Goal: Book appointment/travel/reservation

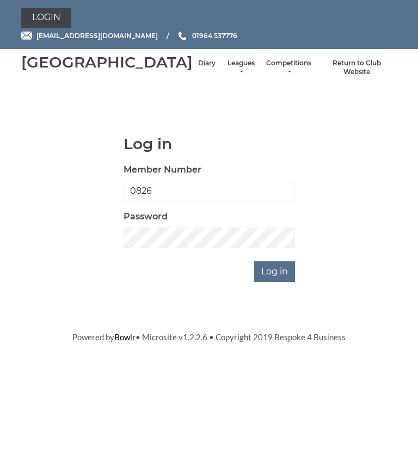
type input "0826"
click at [275, 282] on input "Log in" at bounding box center [274, 271] width 41 height 21
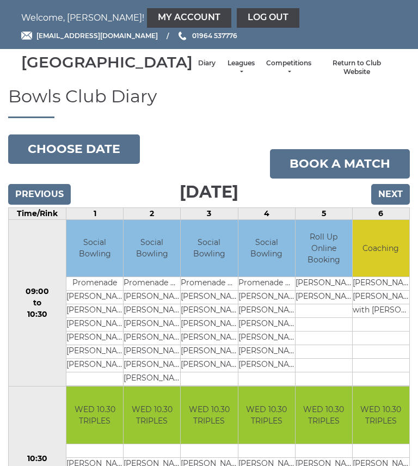
click at [153, 16] on link "My Account" at bounding box center [189, 18] width 84 height 20
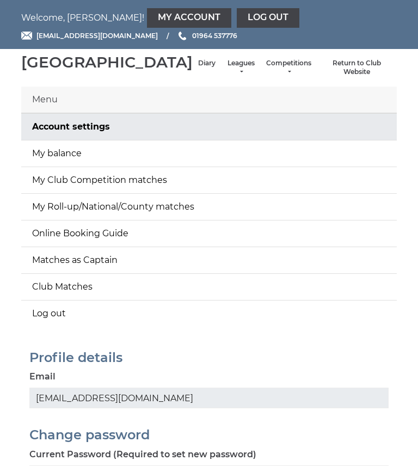
click at [168, 167] on link "My balance" at bounding box center [209, 153] width 376 height 26
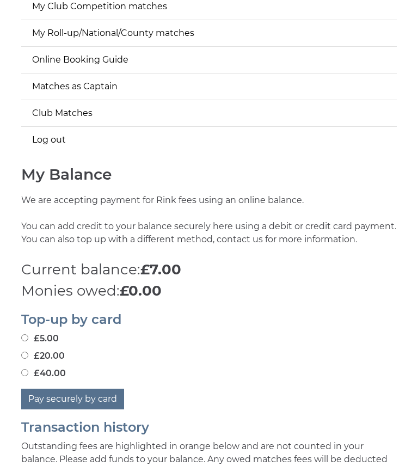
scroll to position [175, 0]
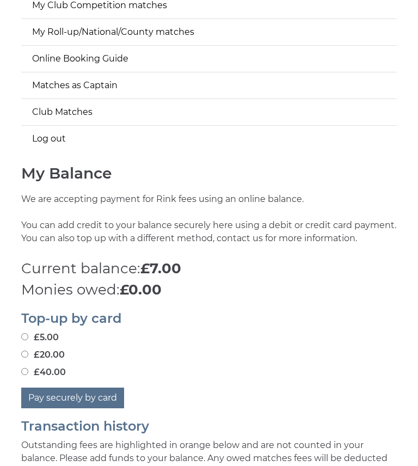
click at [27, 358] on input "£20.00" at bounding box center [24, 354] width 7 height 7
radio input "true"
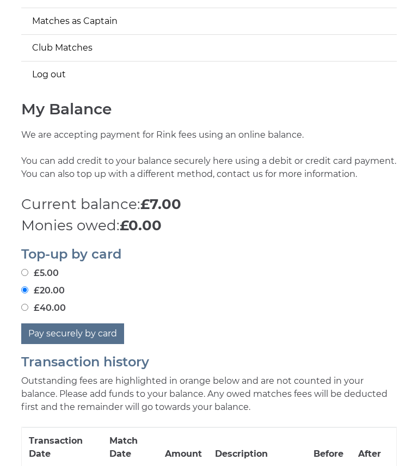
scroll to position [237, 0]
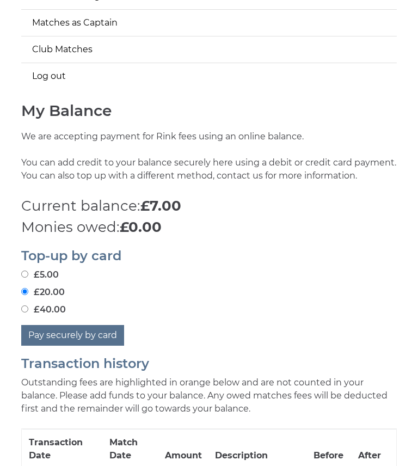
click at [84, 346] on button "Pay securely by card" at bounding box center [72, 335] width 103 height 21
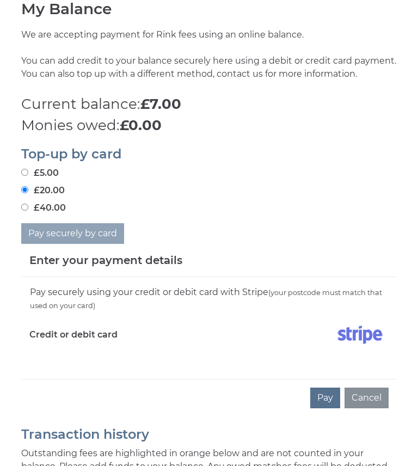
scroll to position [363, 0]
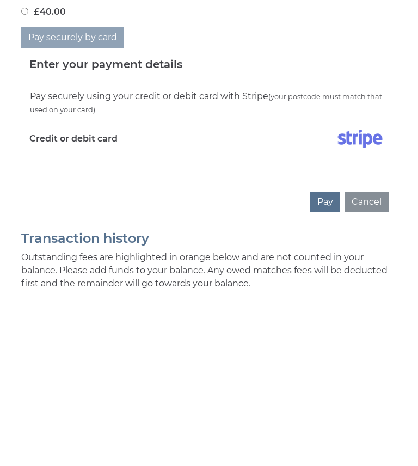
click at [326, 364] on button "Pay" at bounding box center [325, 374] width 30 height 21
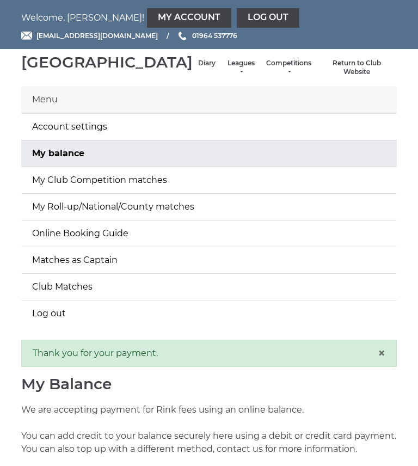
click at [198, 68] on link "Diary" at bounding box center [206, 63] width 17 height 9
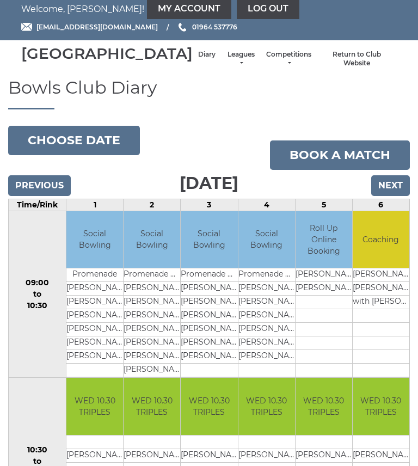
scroll to position [11, 0]
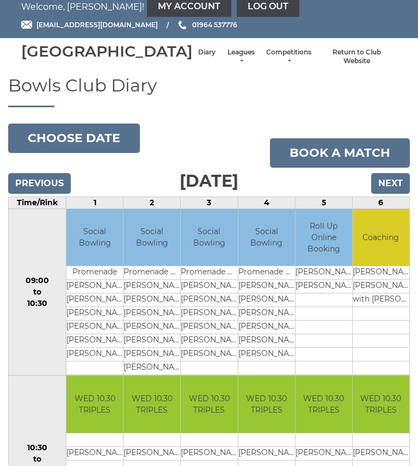
click at [54, 352] on td "09:00 to 10:30" at bounding box center [38, 291] width 58 height 167
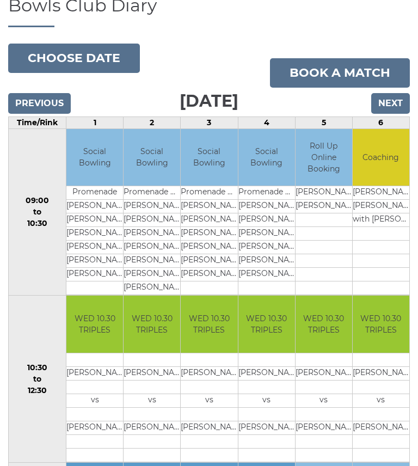
scroll to position [90, 0]
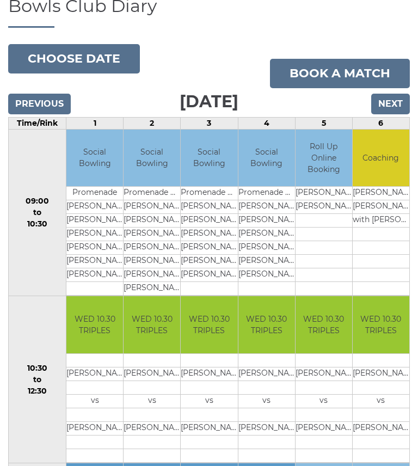
click at [396, 114] on input "Next" at bounding box center [390, 104] width 39 height 21
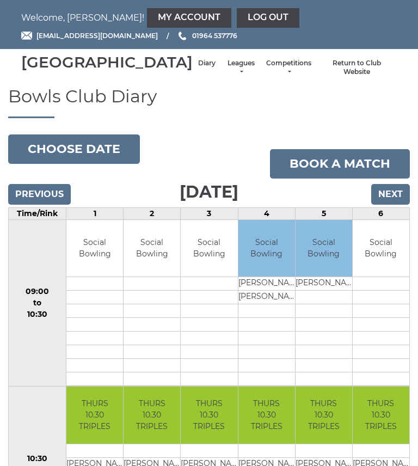
click at [383, 118] on h1 "Bowls Club Diary" at bounding box center [209, 103] width 402 height 32
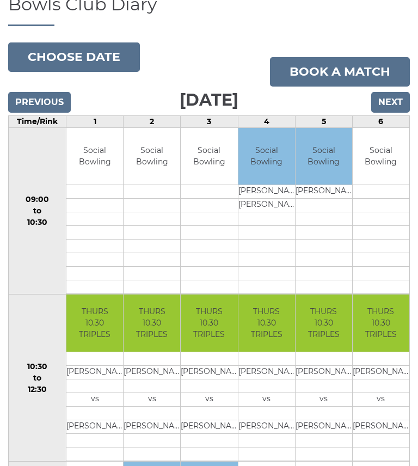
scroll to position [91, 0]
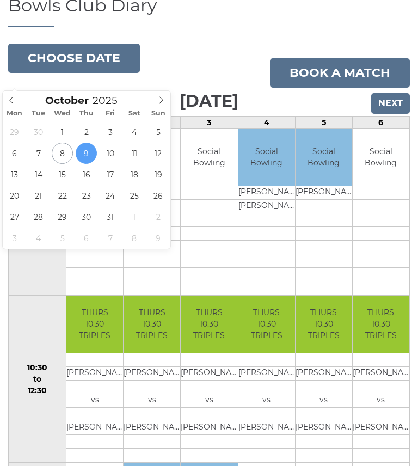
type input "[DATE]"
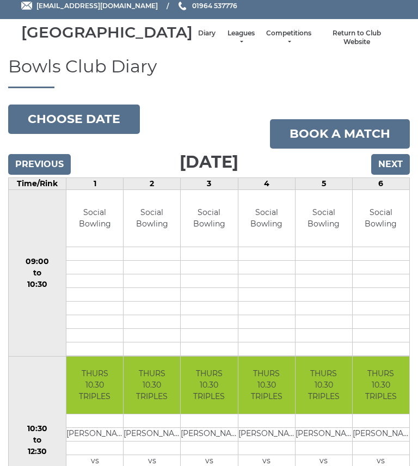
scroll to position [27, 0]
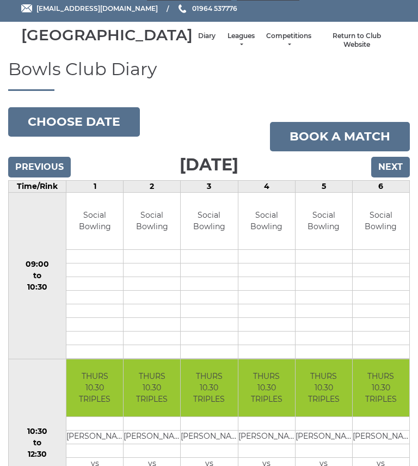
click at [46, 177] on input "Previous" at bounding box center [39, 167] width 63 height 21
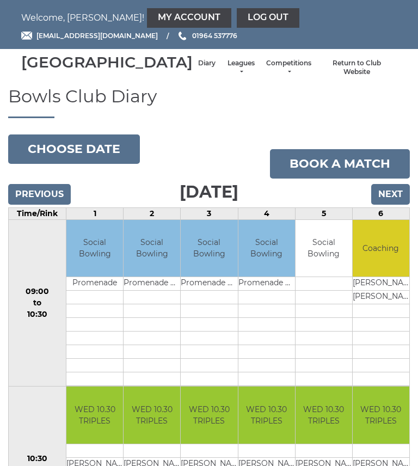
click at [33, 205] on input "Previous" at bounding box center [39, 194] width 63 height 21
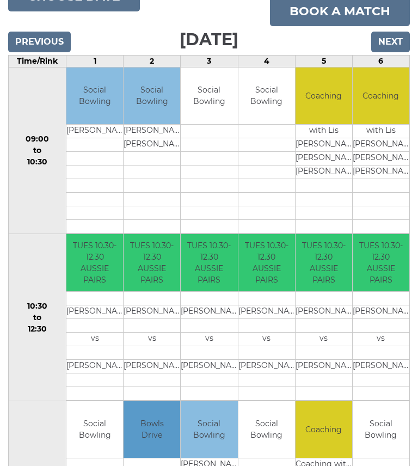
scroll to position [153, 0]
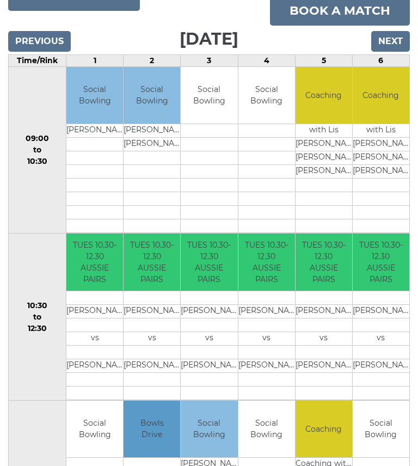
click at [399, 52] on input "Next" at bounding box center [390, 41] width 39 height 21
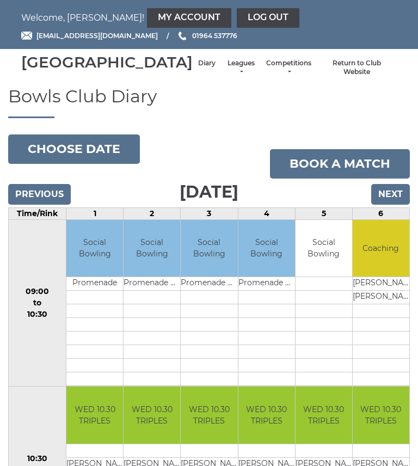
click at [23, 205] on input "Previous" at bounding box center [39, 194] width 63 height 21
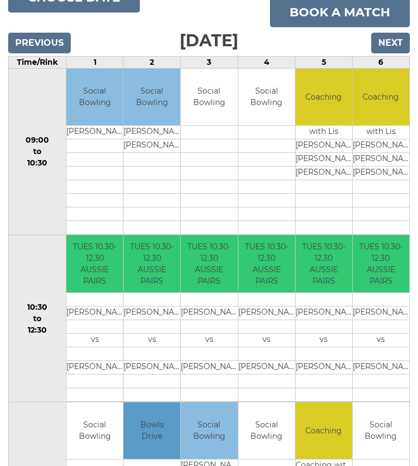
scroll to position [150, 0]
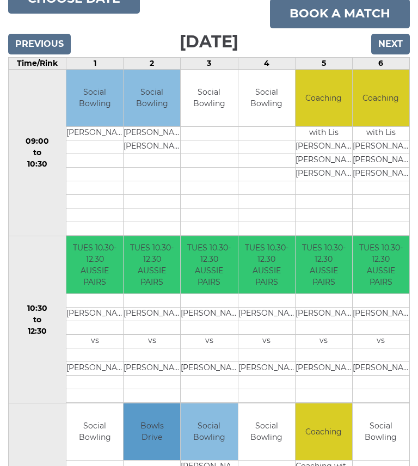
click at [398, 54] on input "Next" at bounding box center [390, 44] width 39 height 21
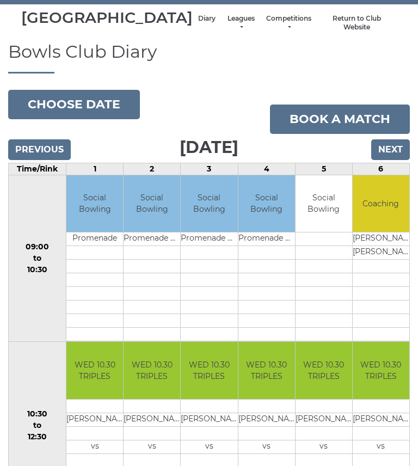
scroll to position [47, 0]
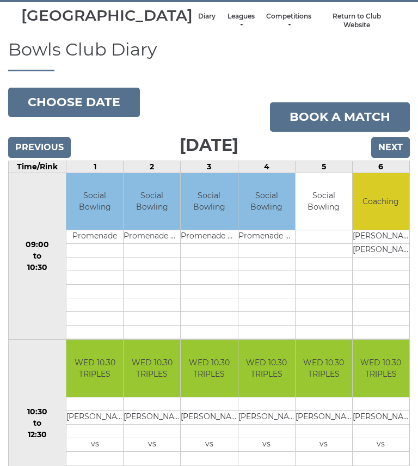
click at [402, 158] on input "Next" at bounding box center [390, 147] width 39 height 21
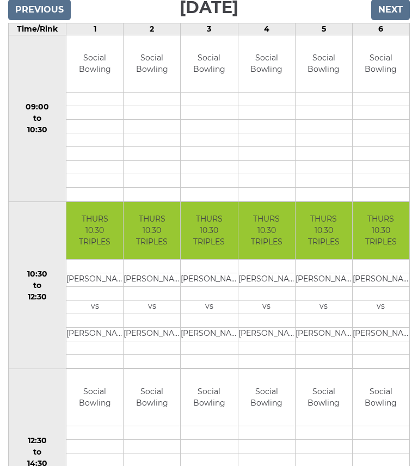
scroll to position [184, 0]
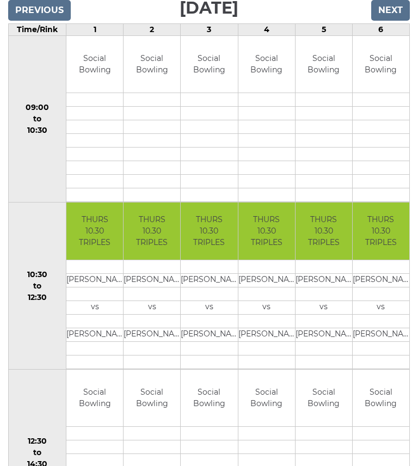
click at [373, 228] on td "THURS 10.30 TRIPLES" at bounding box center [381, 231] width 57 height 57
click at [27, 21] on input "Previous" at bounding box center [39, 10] width 63 height 21
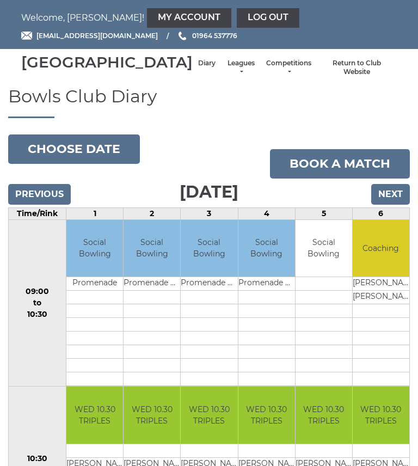
click at [19, 205] on input "Previous" at bounding box center [39, 194] width 63 height 21
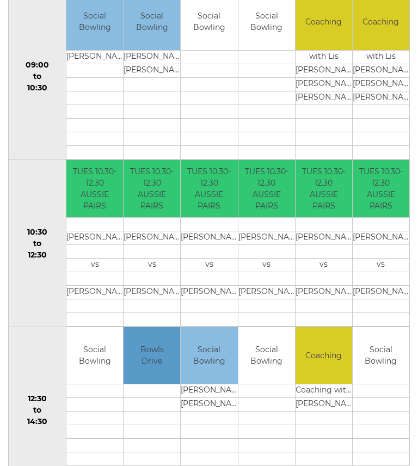
scroll to position [244, 0]
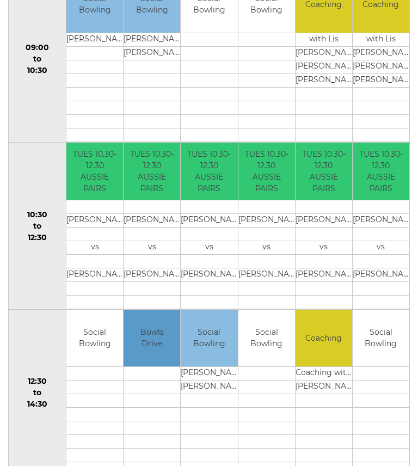
click at [402, 241] on td at bounding box center [381, 234] width 57 height 14
click at [275, 358] on td "Social Bowling" at bounding box center [266, 338] width 57 height 57
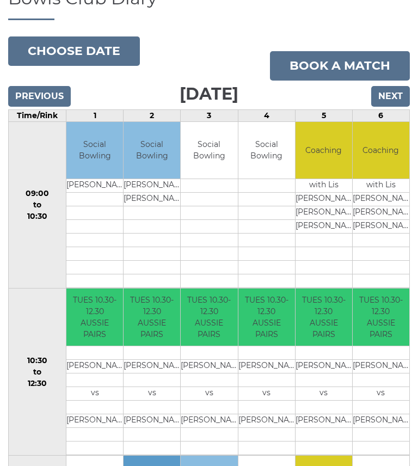
scroll to position [97, 0]
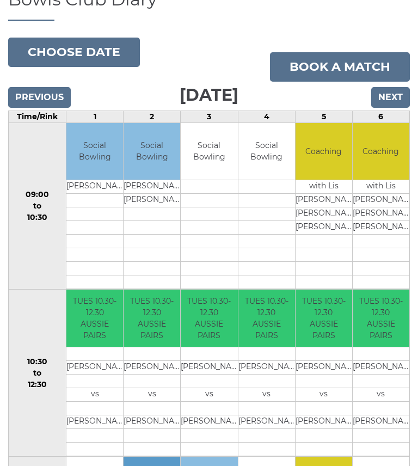
click at [349, 82] on link "Book a match" at bounding box center [340, 66] width 140 height 29
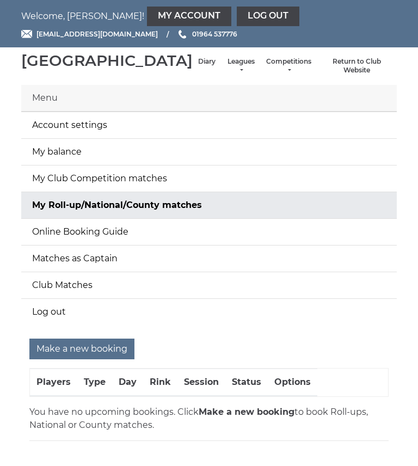
scroll to position [1, 0]
click at [56, 360] on input "Make a new booking" at bounding box center [81, 349] width 105 height 21
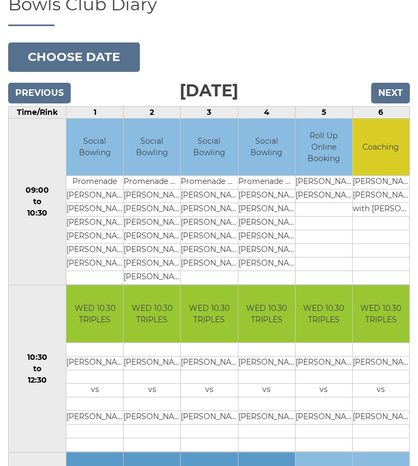
scroll to position [90, 0]
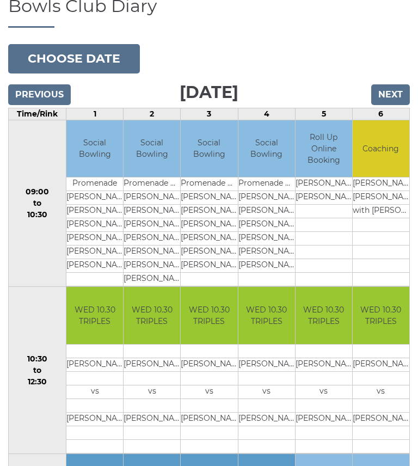
click at [11, 104] on input "Previous" at bounding box center [39, 94] width 63 height 21
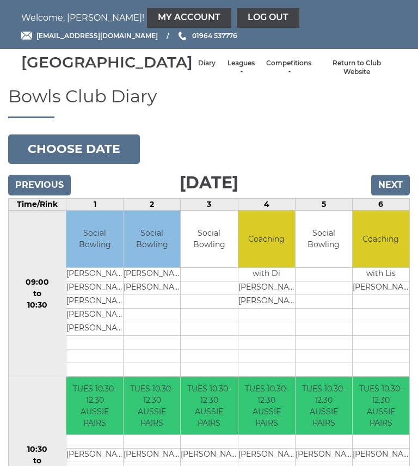
click at [50, 164] on button "Choose date" at bounding box center [74, 148] width 132 height 29
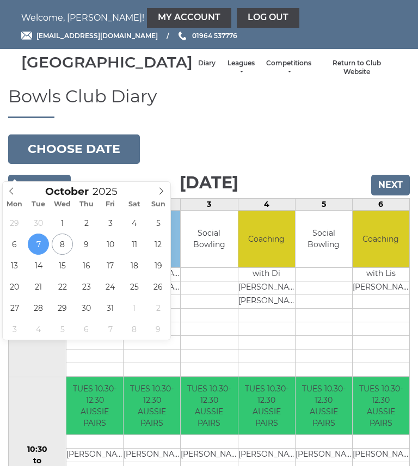
type input "[DATE]"
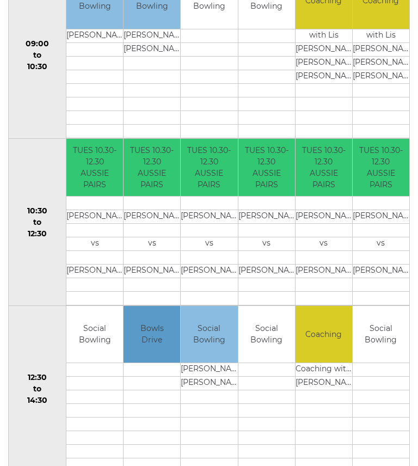
scroll to position [248, 0]
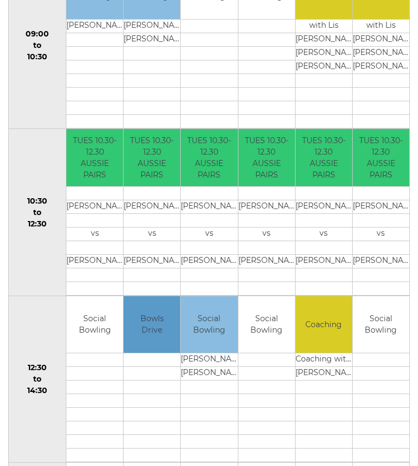
click at [0, 0] on link "Book slot" at bounding box center [0, 0] width 0 height 0
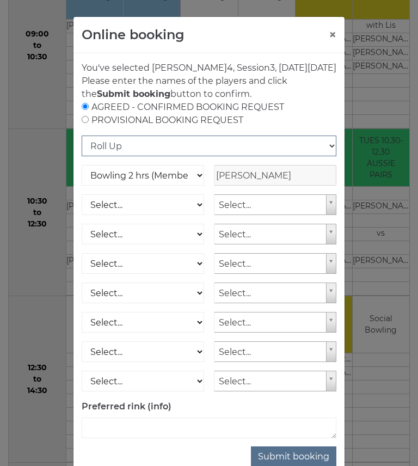
click at [324, 156] on select "Roll Up National Competition - Singles National Competition - Pairs National Co…" at bounding box center [209, 146] width 255 height 21
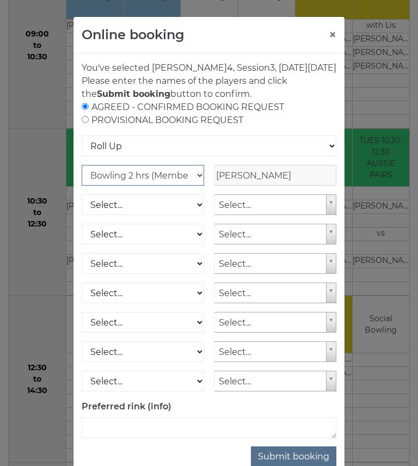
click at [196, 186] on select "Club Competition (Member) National (Member) Bowling 1.5 hrs (Member) Junior (Up…" at bounding box center [143, 175] width 122 height 21
select select "1_54"
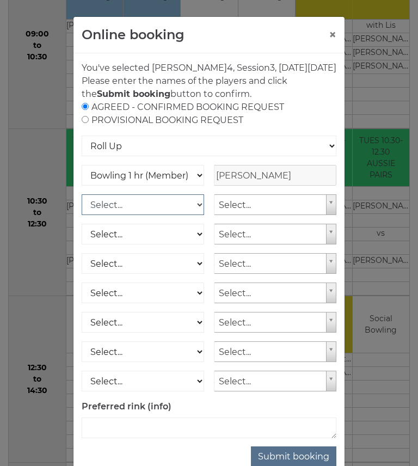
click at [199, 214] on select "Select... Club Competition (Member) Club Competition (Visitor) National (Member…" at bounding box center [143, 204] width 122 height 21
select select "1_54"
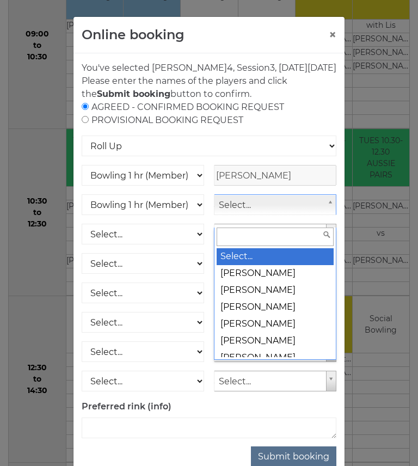
scroll to position [248, 0]
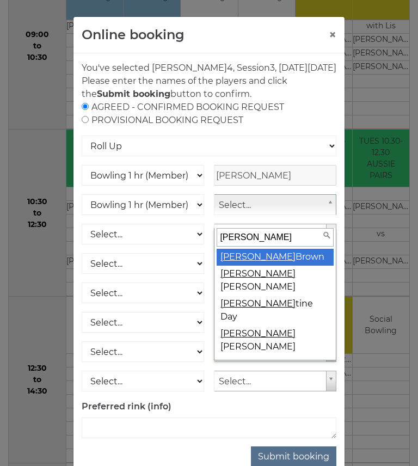
type input "christ"
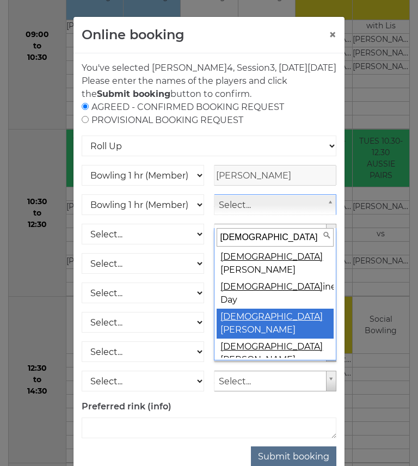
select select "652"
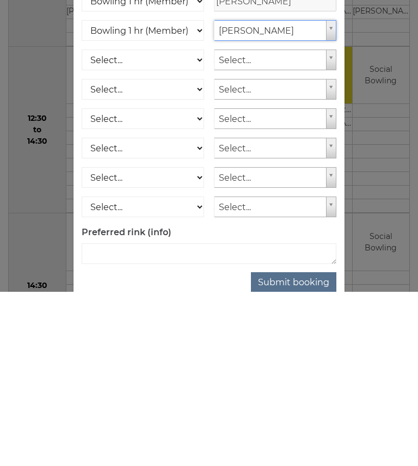
scroll to position [324, 0]
click at [175, 418] on textarea at bounding box center [209, 428] width 255 height 21
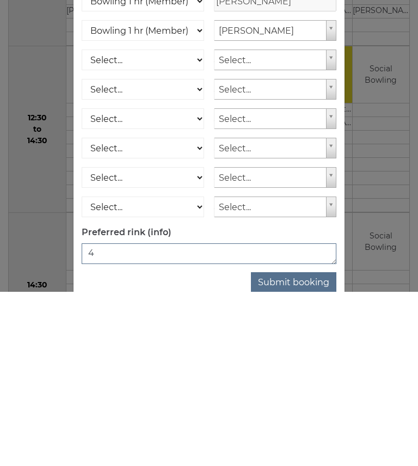
type textarea "4"
click at [314, 446] on button "Submit booking" at bounding box center [293, 456] width 85 height 21
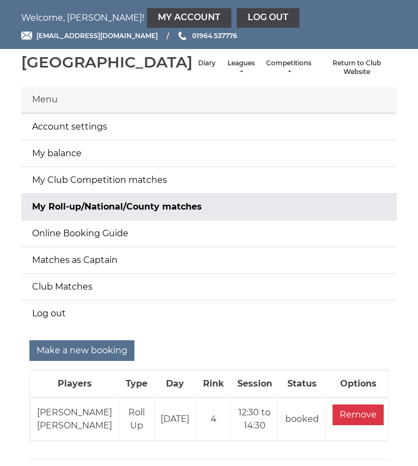
click at [198, 68] on link "Diary" at bounding box center [206, 63] width 17 height 9
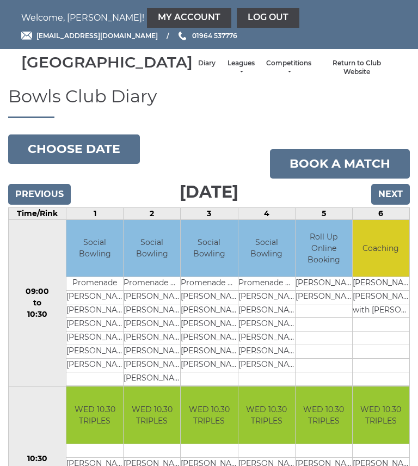
click at [84, 163] on button "Choose date" at bounding box center [74, 148] width 132 height 29
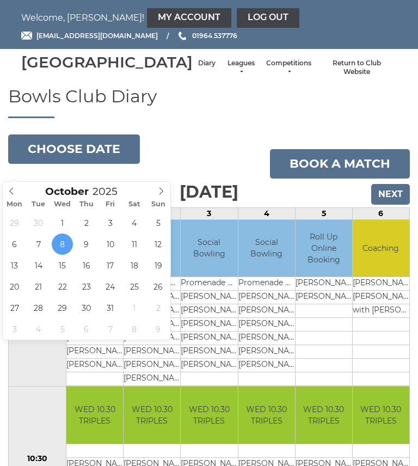
type input "[DATE]"
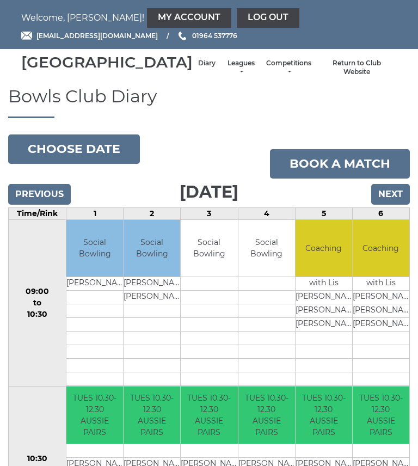
click at [147, 9] on link "My Account" at bounding box center [189, 18] width 84 height 20
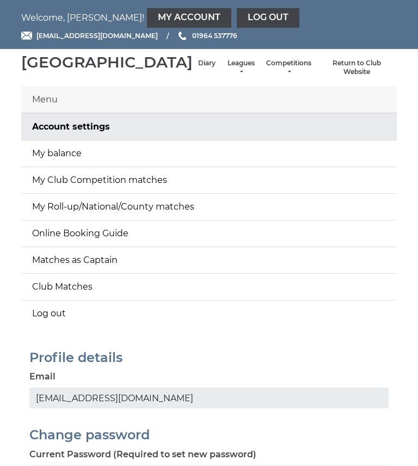
click at [355, 167] on link "My balance" at bounding box center [209, 153] width 376 height 26
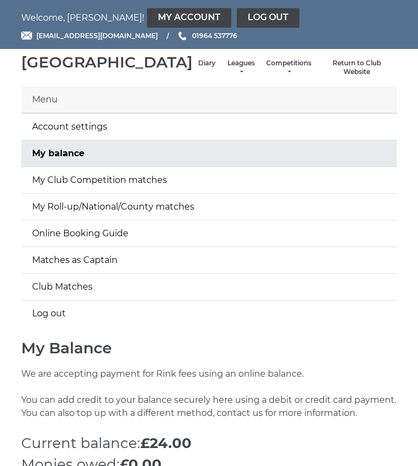
click at [125, 71] on div "[GEOGRAPHIC_DATA]" at bounding box center [106, 62] width 171 height 17
click at [198, 68] on link "Diary" at bounding box center [206, 63] width 17 height 9
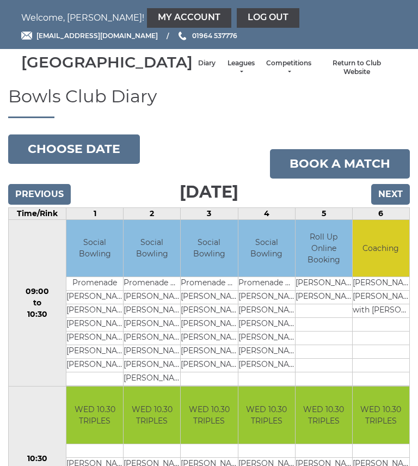
click at [198, 68] on link "Diary" at bounding box center [206, 63] width 17 height 9
